Goal: Task Accomplishment & Management: Complete application form

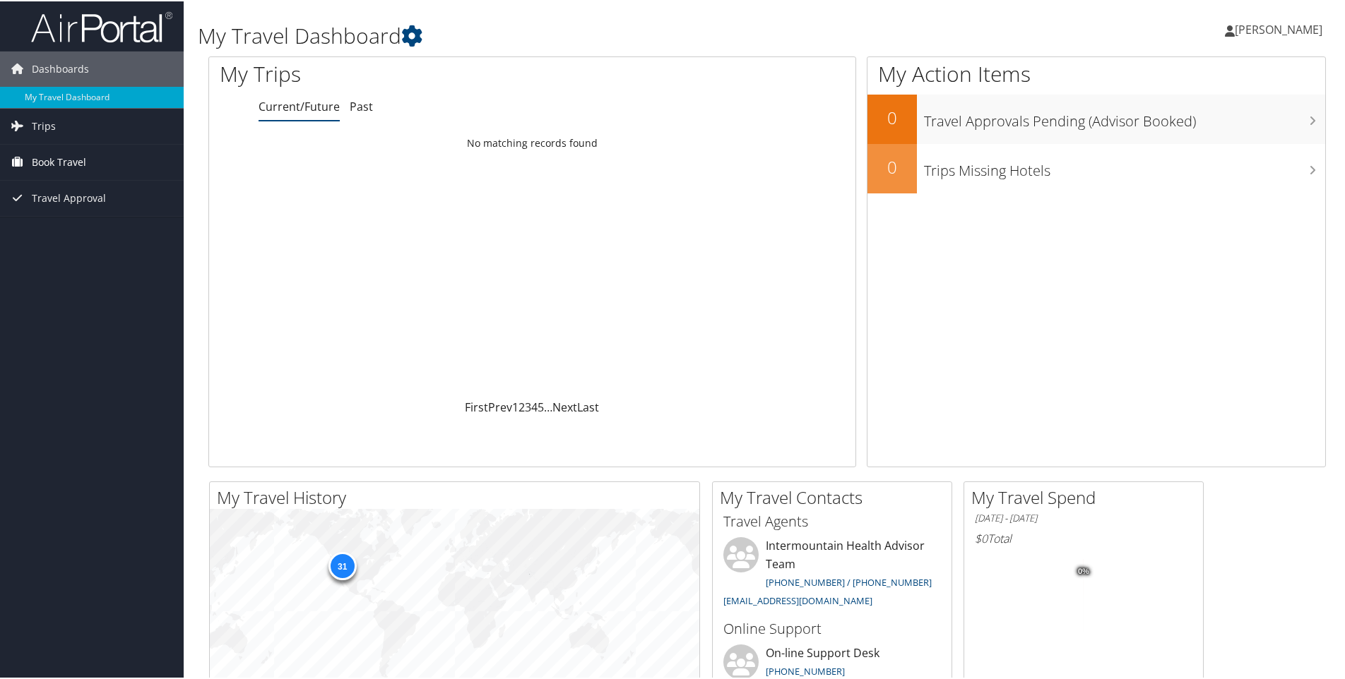
click at [71, 162] on span "Book Travel" at bounding box center [59, 160] width 54 height 35
click at [75, 189] on link "Agent Booking Request" at bounding box center [92, 189] width 184 height 21
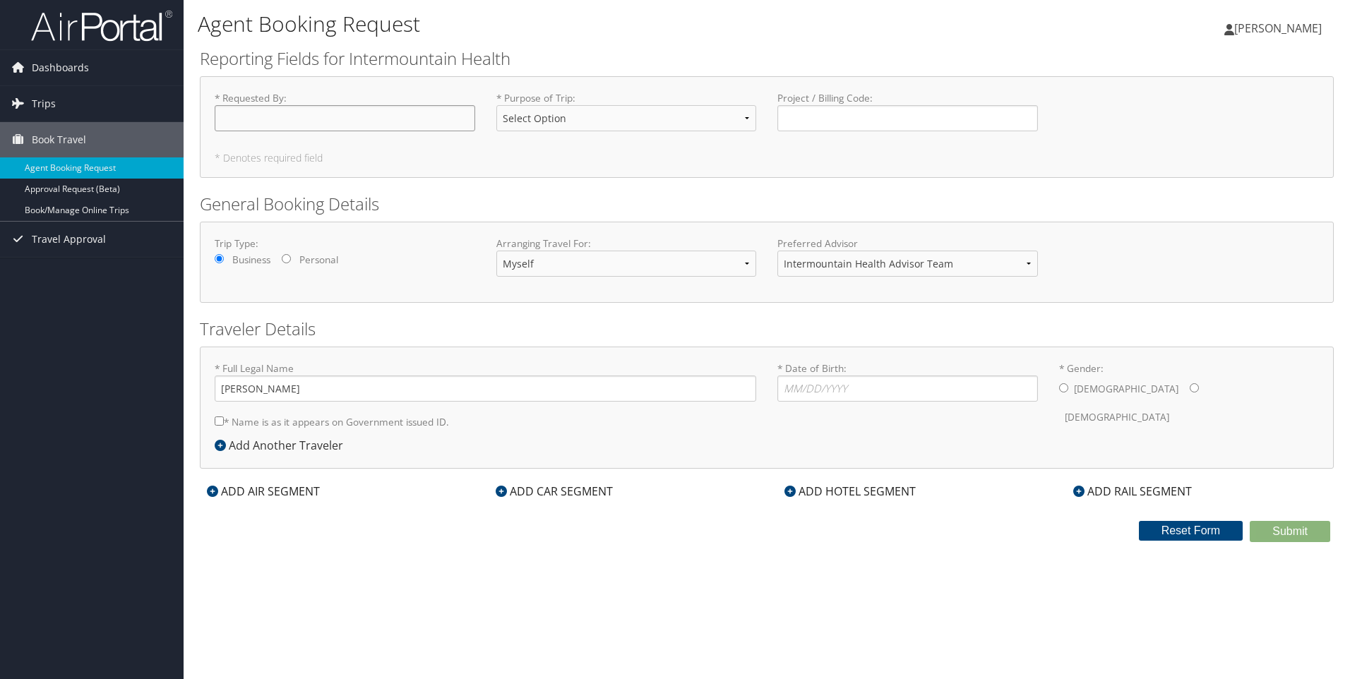
click at [244, 114] on input "* Requested By : Required" at bounding box center [345, 118] width 261 height 26
type input "Heather Lynn Farnsworth"
click at [748, 121] on select "Select Option 3rd Party Reimbursable Business CME Conf or Education Groups Pers…" at bounding box center [626, 118] width 261 height 26
select select "Conf or Education"
click at [496, 105] on select "Select Option 3rd Party Reimbursable Business CME Conf or Education Groups Pers…" at bounding box center [626, 118] width 261 height 26
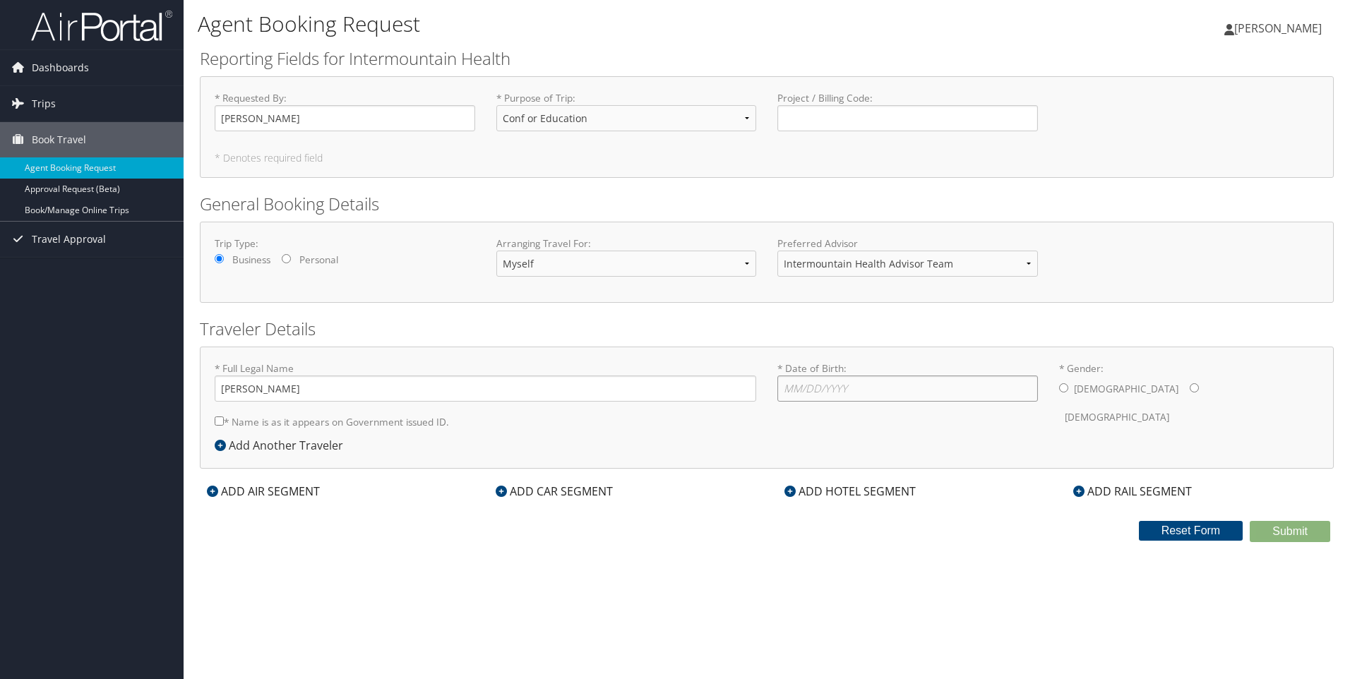
click at [849, 390] on input "* Date of Birth: Invalid Date" at bounding box center [908, 389] width 261 height 26
type input "06/13/1969"
click at [1190, 387] on input "* Gender: Male Female" at bounding box center [1194, 387] width 9 height 9
radio input "true"
click at [852, 489] on div "ADD HOTEL SEGMENT" at bounding box center [850, 491] width 145 height 17
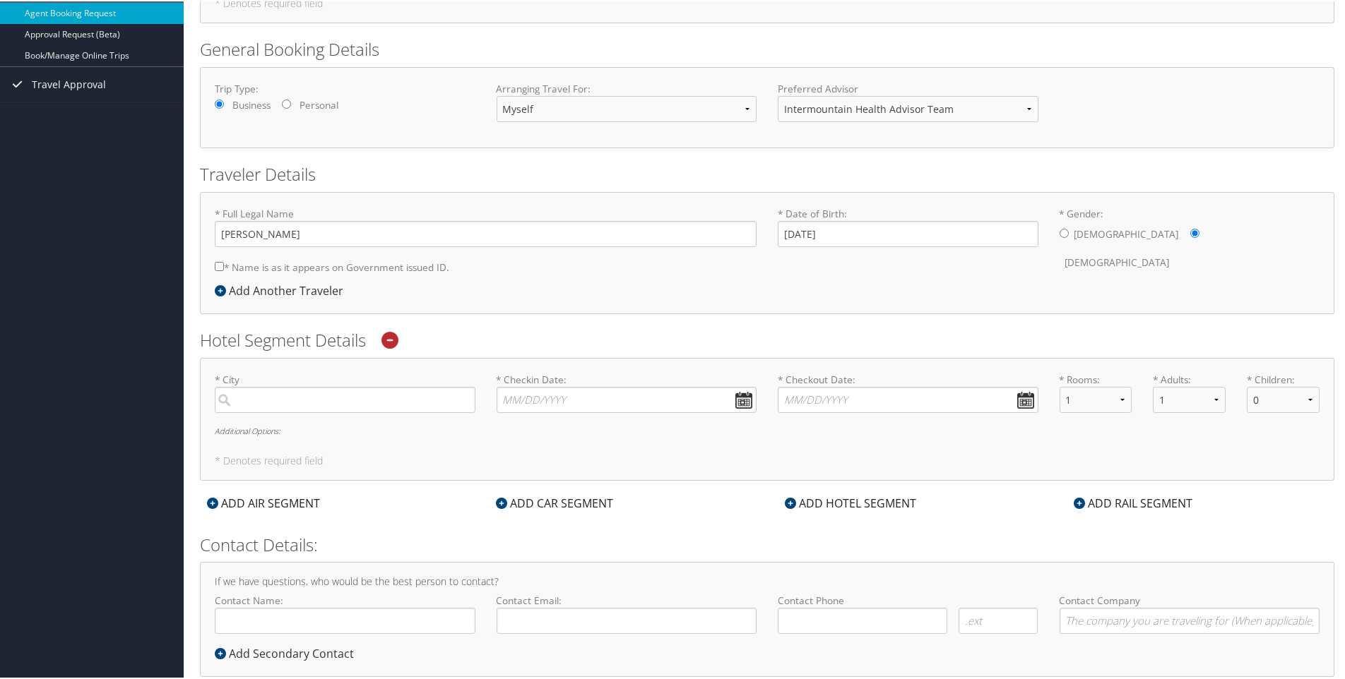
scroll to position [188, 0]
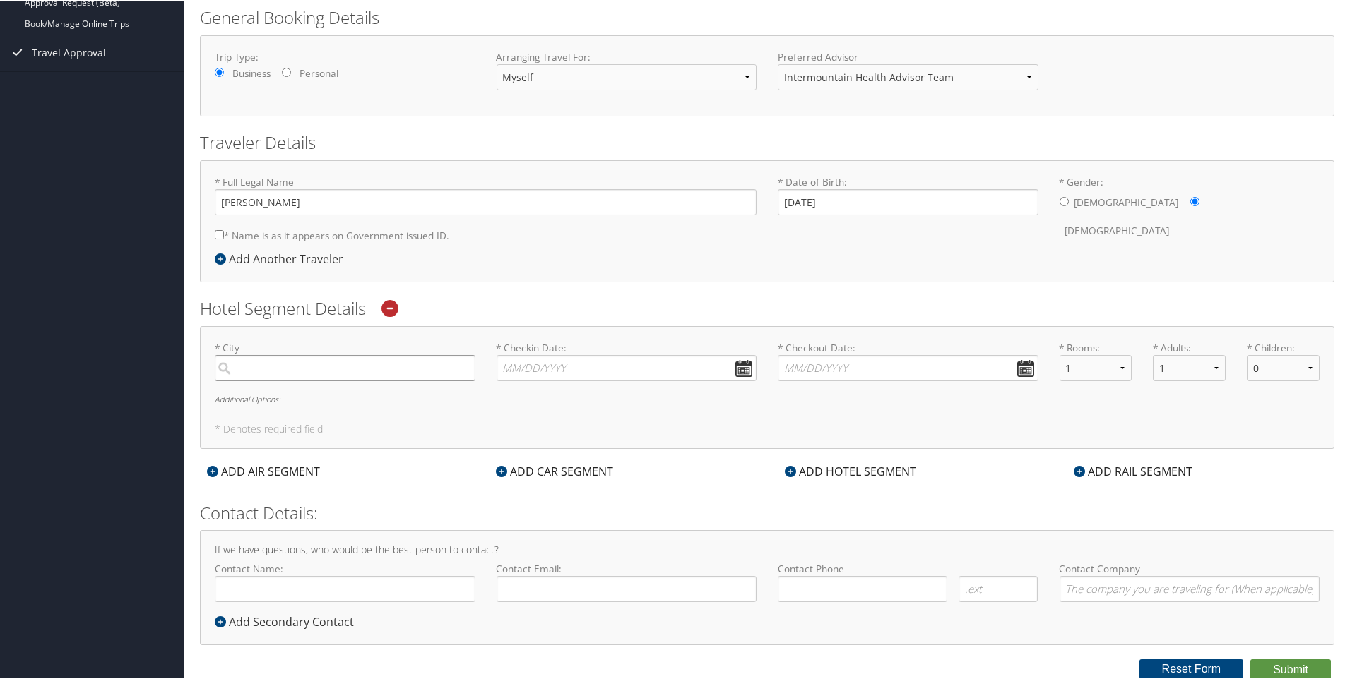
click at [331, 369] on input "search" at bounding box center [345, 367] width 261 height 26
type input "Murray Utah"
click at [1250, 658] on button "Submit" at bounding box center [1290, 668] width 81 height 21
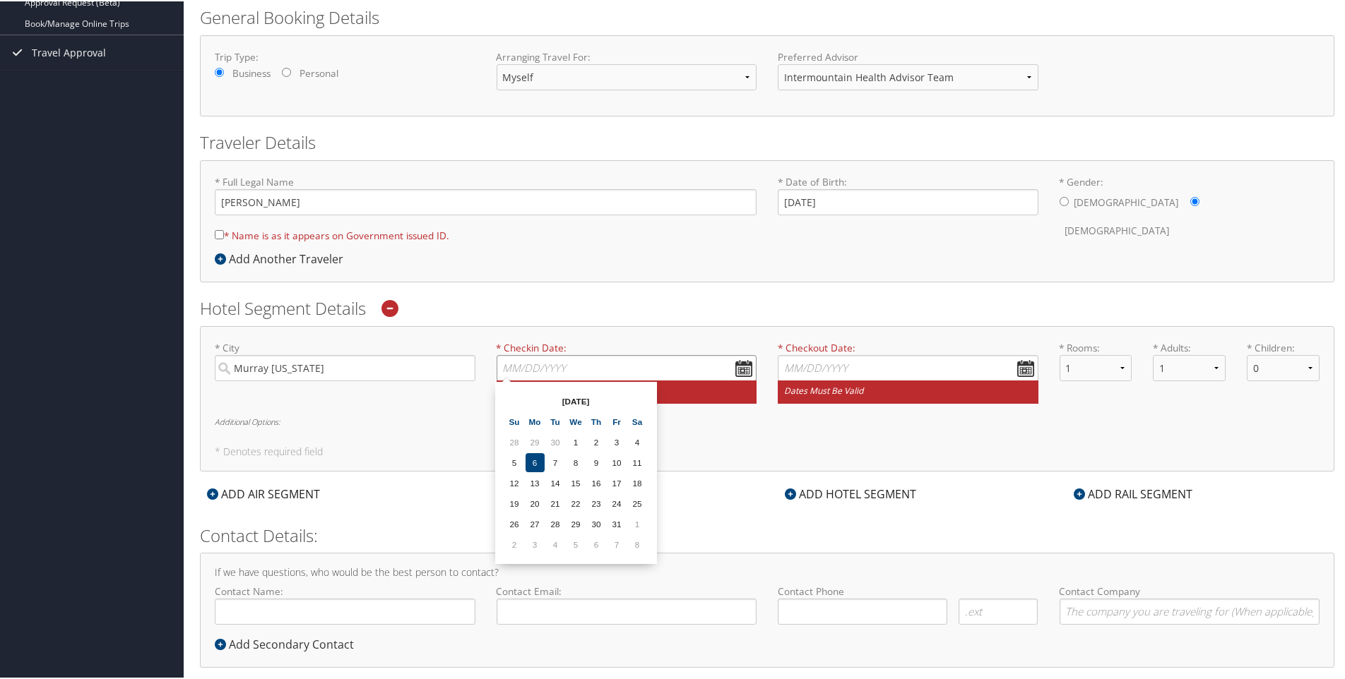
click at [585, 363] on input "* Checkin Date: Dates must be valid" at bounding box center [626, 367] width 261 height 26
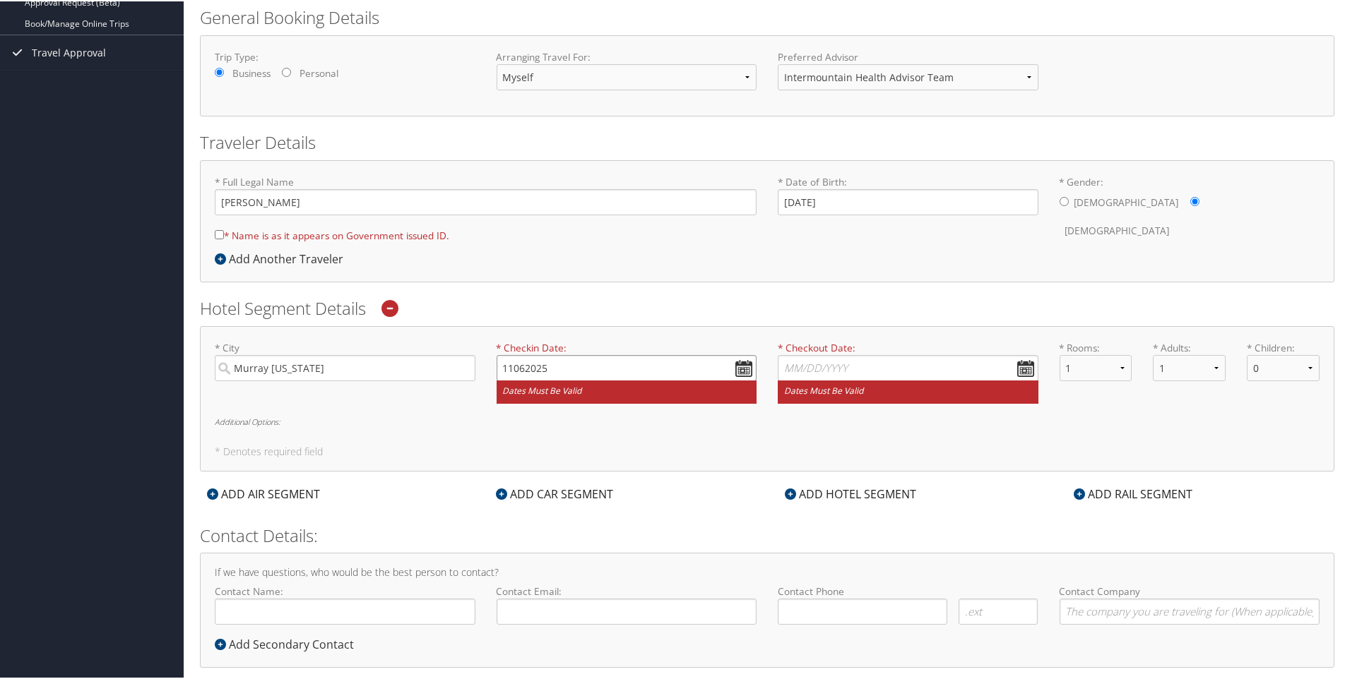
click at [735, 365] on input "11062025" at bounding box center [626, 367] width 261 height 26
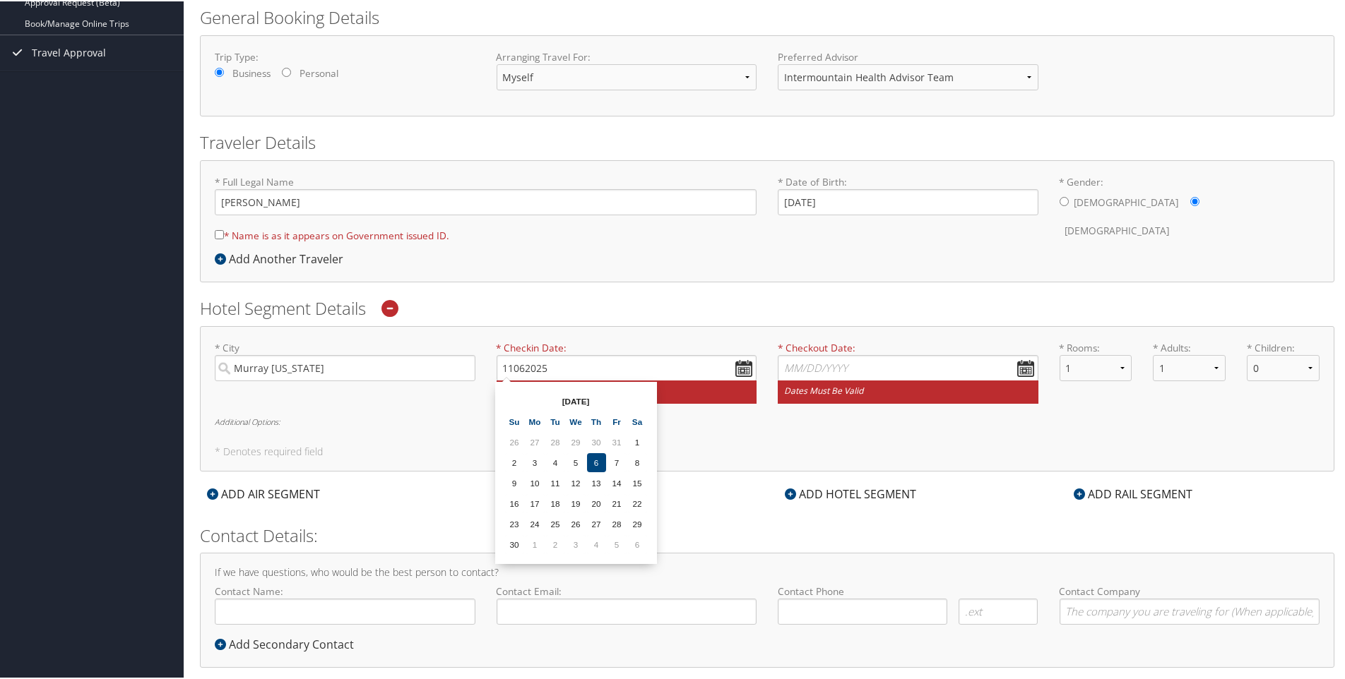
click at [593, 466] on td "6" at bounding box center [596, 461] width 19 height 19
type input "11/06/2025"
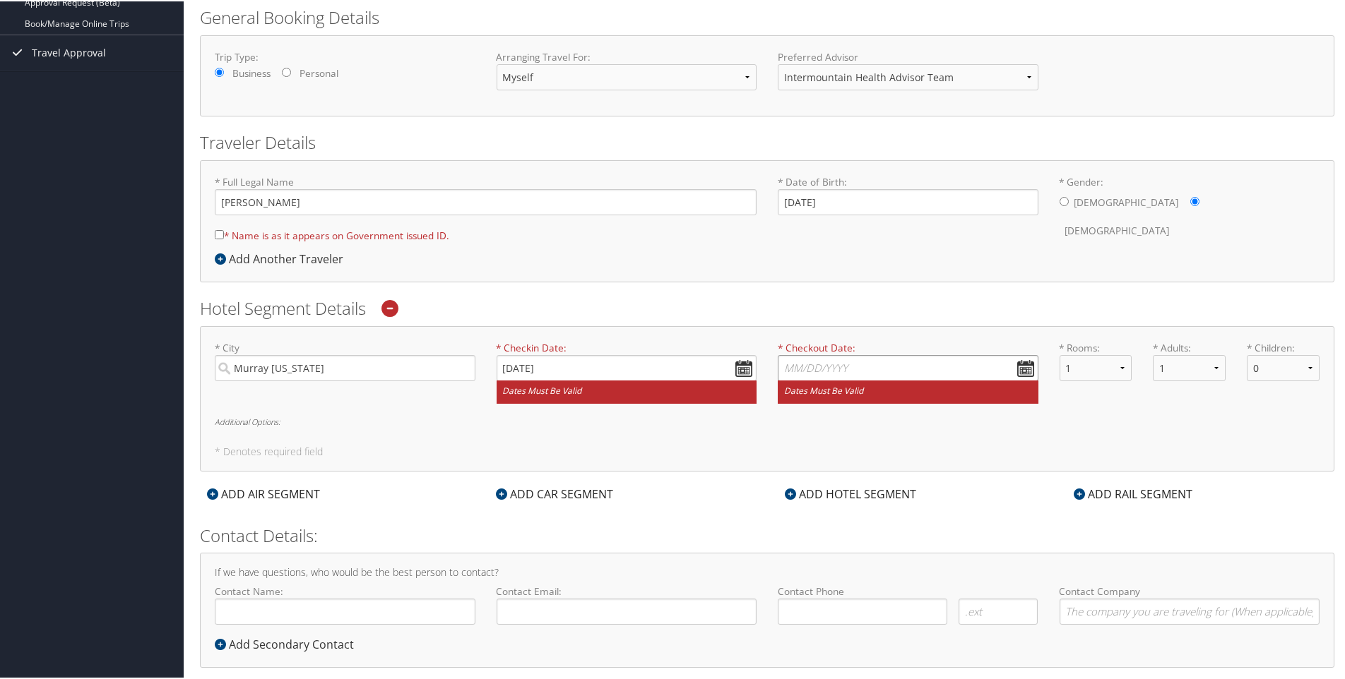
click at [1022, 367] on input "* Checkout Date: Dates must be valid" at bounding box center [908, 367] width 261 height 26
click at [833, 464] on td "7" at bounding box center [835, 461] width 19 height 19
click at [835, 460] on td "7" at bounding box center [835, 461] width 19 height 19
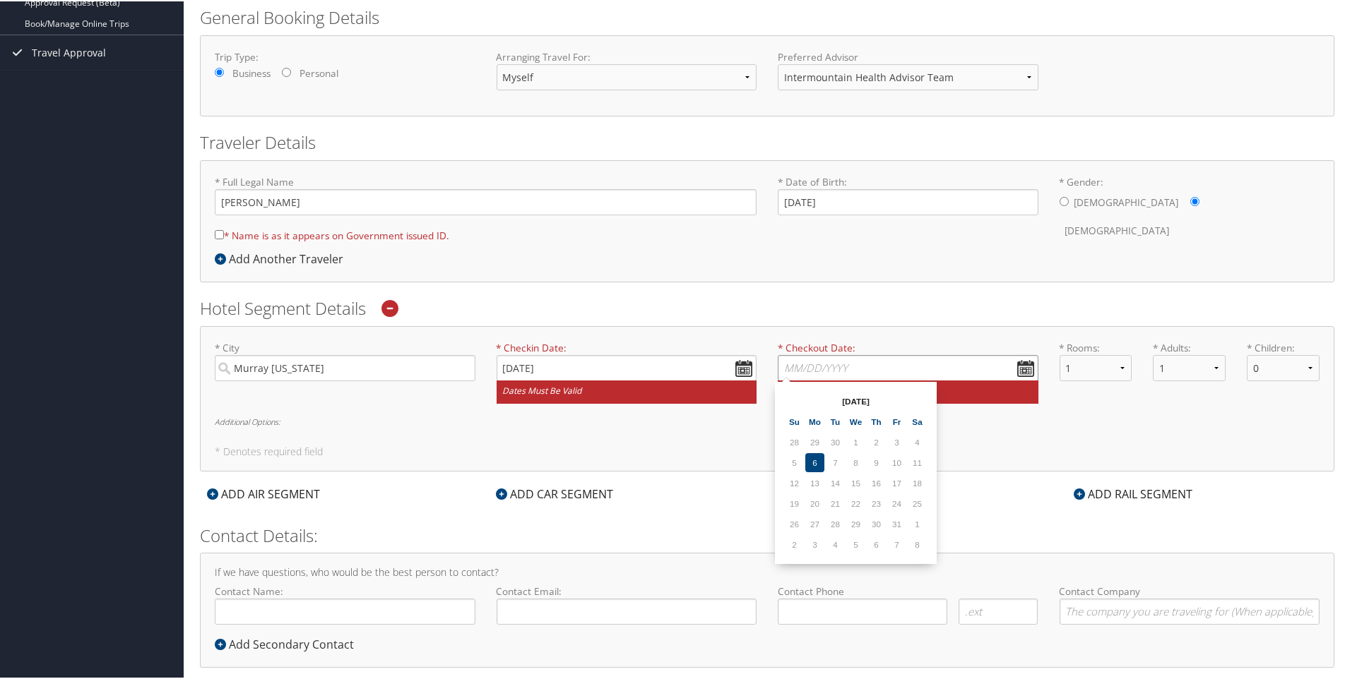
click at [838, 370] on input "* Checkout Date: Dates must be valid" at bounding box center [908, 367] width 261 height 26
type input "11/07/2025"
click at [288, 612] on input "Contact Name:" at bounding box center [345, 610] width 261 height 26
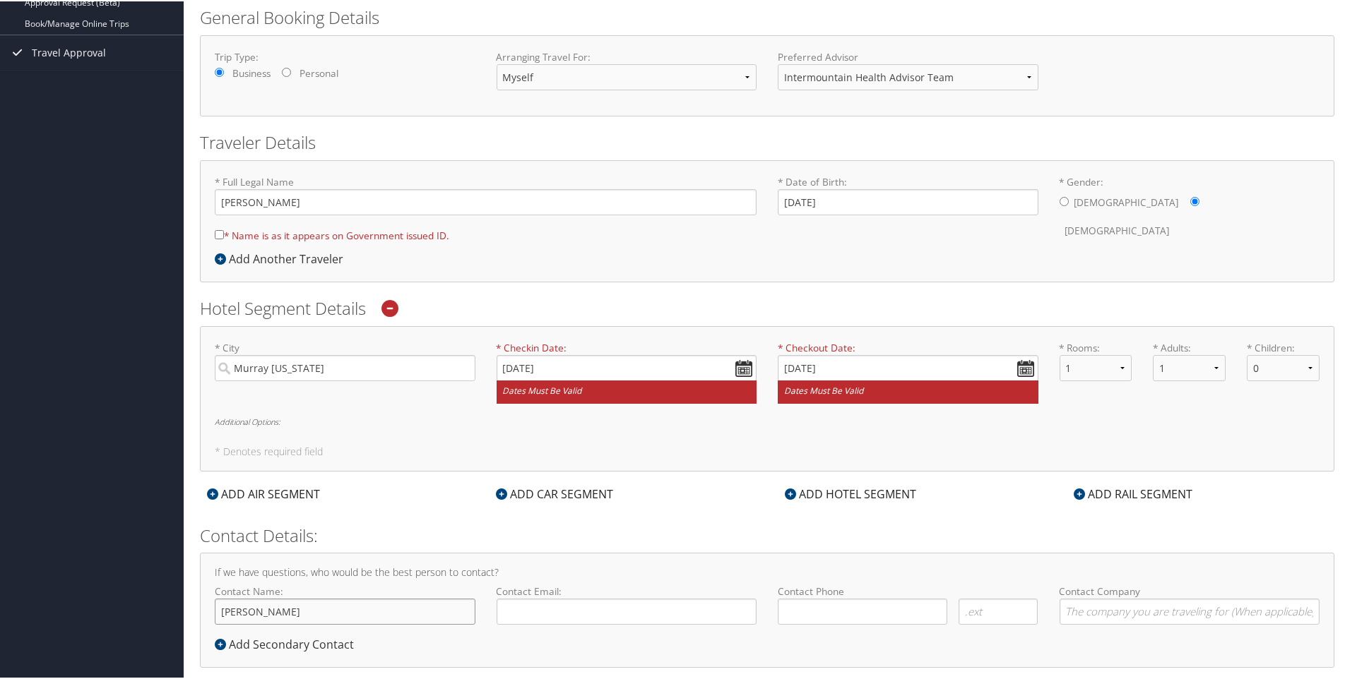
type input "[PERSON_NAME]"
click at [608, 612] on input "Contact Email:" at bounding box center [626, 610] width 261 height 26
type input "Heather.Farnsworth@imail.org"
click at [815, 610] on input "( ) -" at bounding box center [862, 610] width 169 height 26
type input "(456) 467-9377"
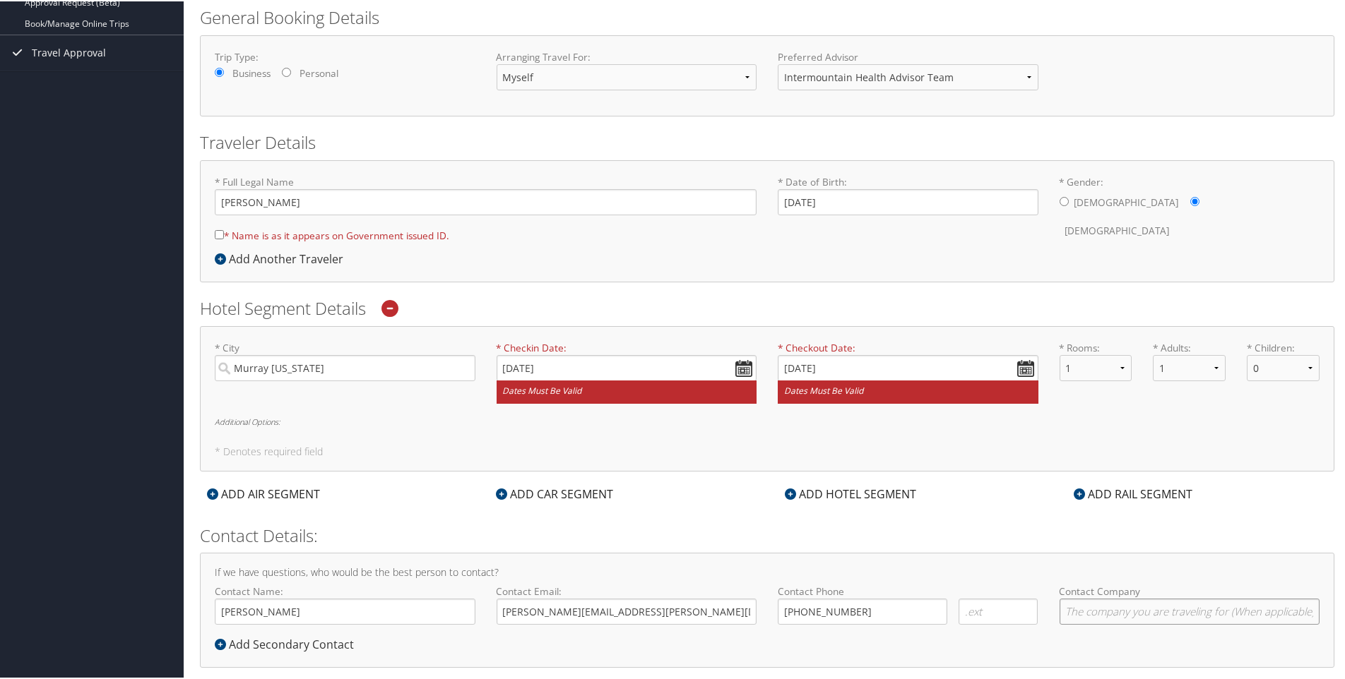
click at [1143, 612] on input "Contact Company" at bounding box center [1189, 610] width 261 height 26
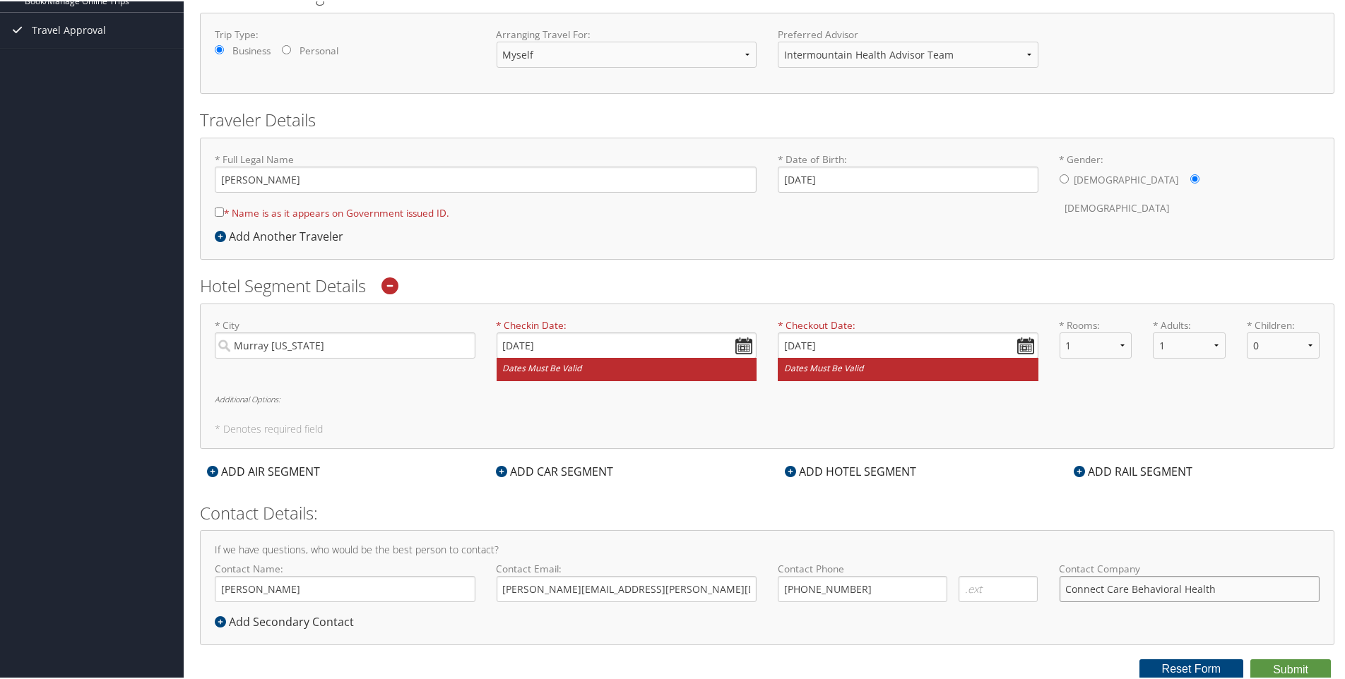
scroll to position [210, 0]
type input "Connect Care Behavioral Health"
click at [1298, 662] on button "Submit" at bounding box center [1290, 668] width 81 height 21
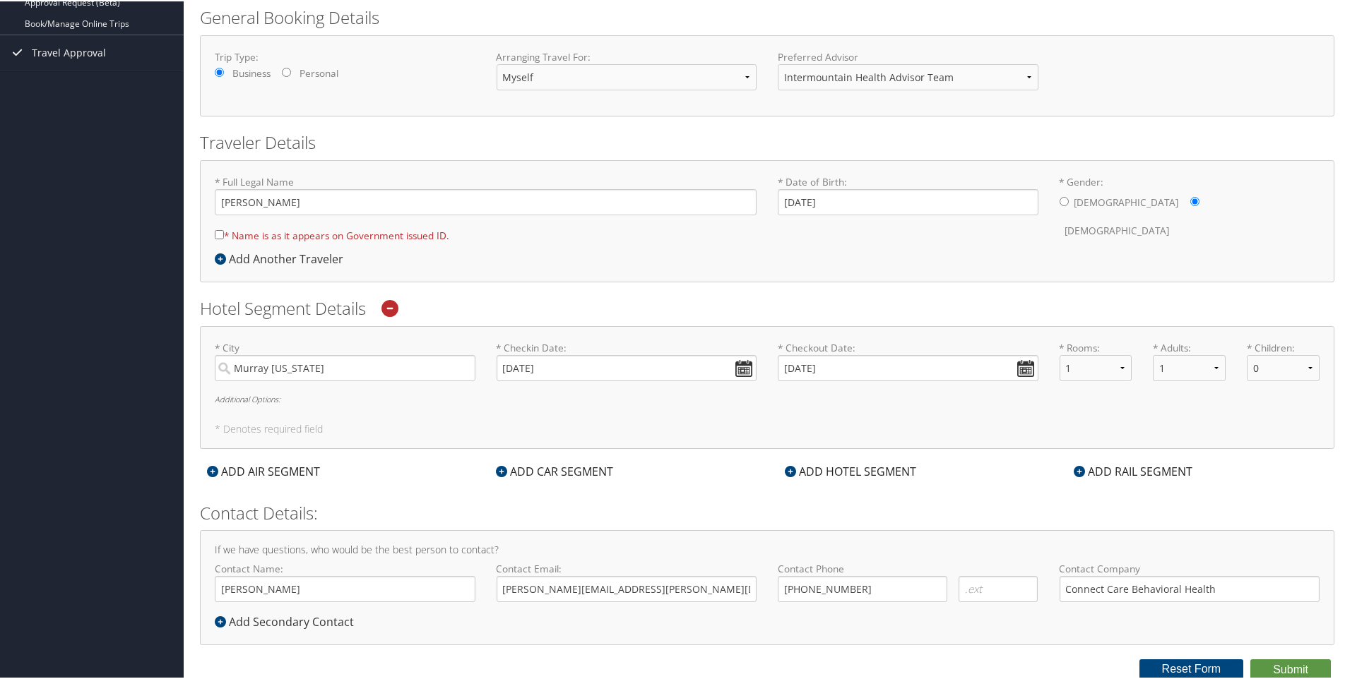
click at [216, 231] on input "* Name is as it appears on Government issued ID." at bounding box center [219, 233] width 9 height 9
checkbox input "true"
click at [1304, 672] on button "Submit" at bounding box center [1290, 668] width 81 height 21
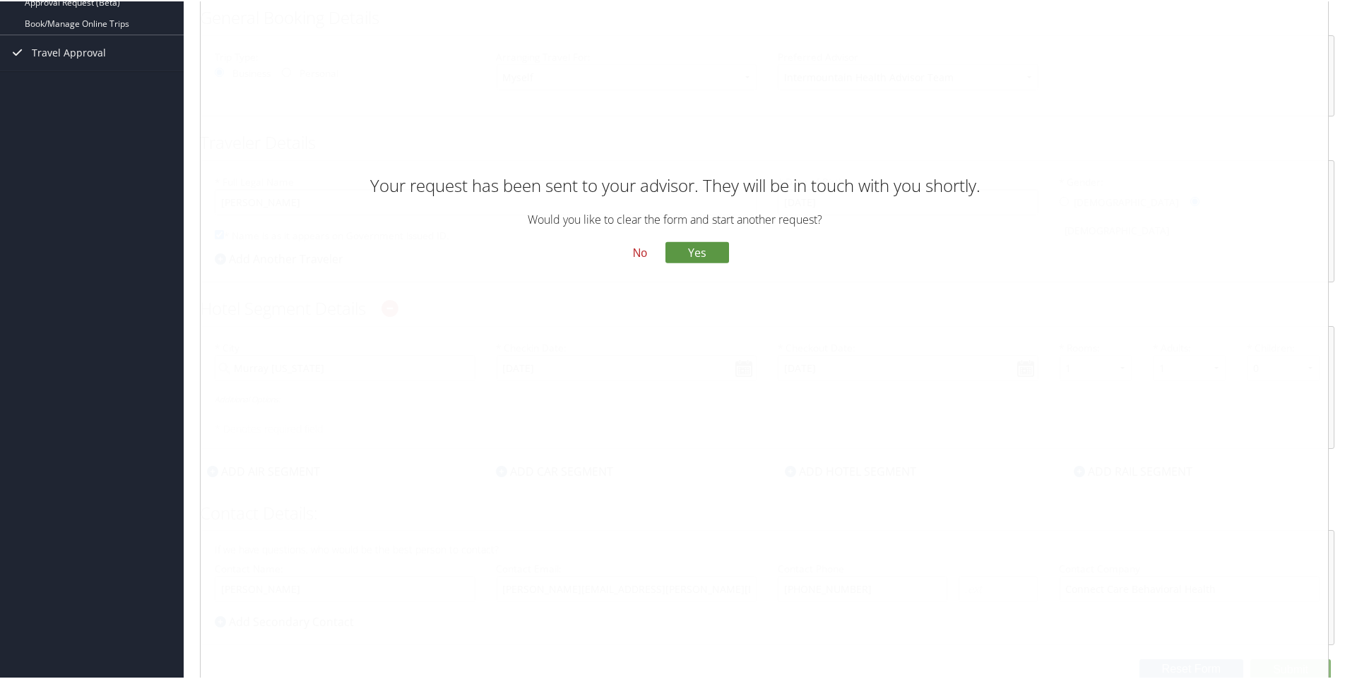
click at [629, 241] on div "Your request has been sent to your advisor. They will be in touch with you shor…" at bounding box center [675, 255] width 675 height 170
drag, startPoint x: 629, startPoint y: 241, endPoint x: 634, endPoint y: 250, distance: 10.4
click at [634, 250] on button "No" at bounding box center [639, 252] width 37 height 24
